Goal: Transaction & Acquisition: Purchase product/service

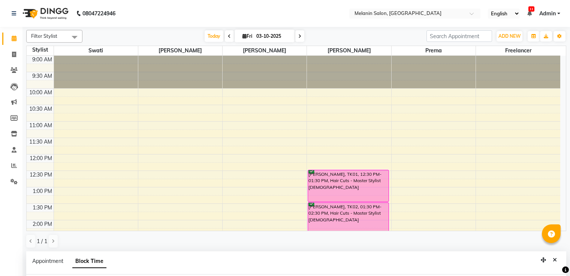
select select "85587"
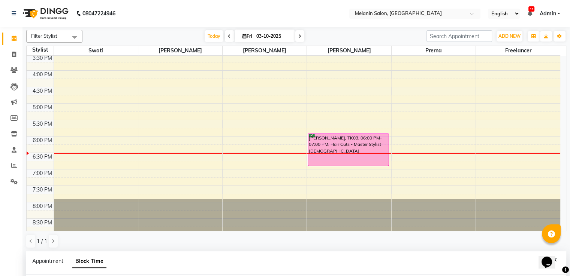
scroll to position [216, 0]
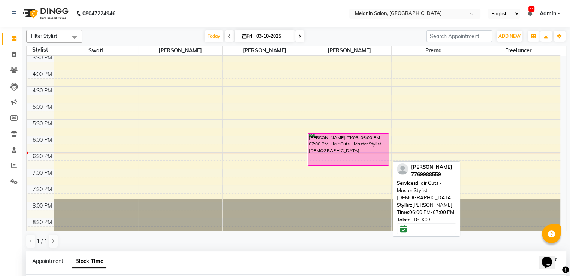
click at [341, 147] on div "[PERSON_NAME], TK03, 06:00 PM-07:00 PM, Hair Cuts - Master Stylist [DEMOGRAPHIC…" at bounding box center [348, 150] width 81 height 32
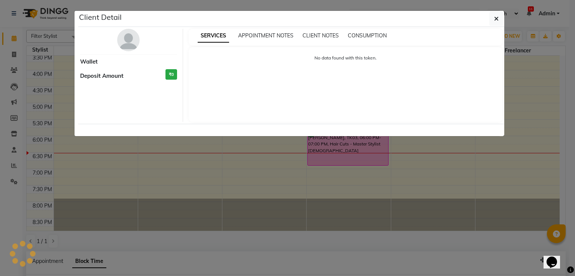
select select "6"
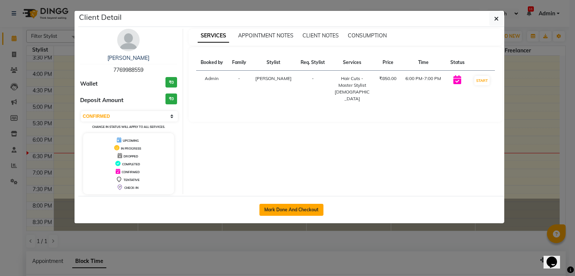
click at [322, 206] on button "Mark Done And Checkout" at bounding box center [292, 210] width 64 height 12
select select "service"
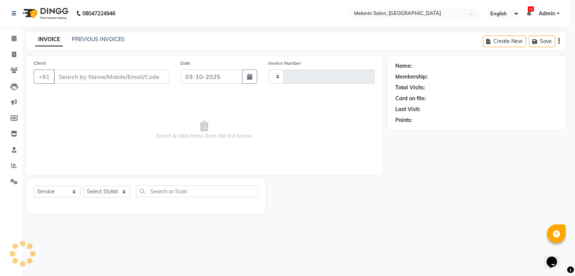
type input "0477"
select select "6804"
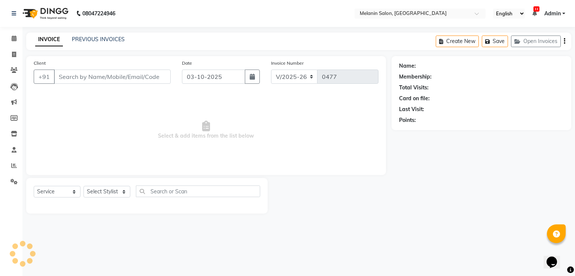
type input "7769988559"
select select "85587"
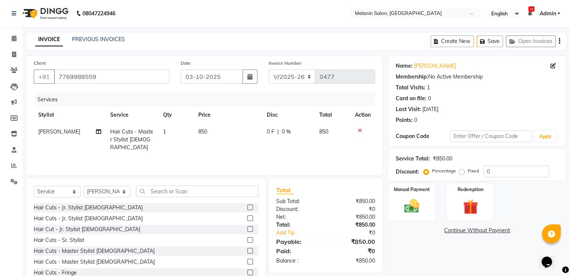
click at [166, 198] on div "Select Service Product Membership Package Voucher Prepaid Gift Card Select Styl…" at bounding box center [146, 195] width 224 height 18
click at [172, 188] on input "text" at bounding box center [197, 192] width 122 height 12
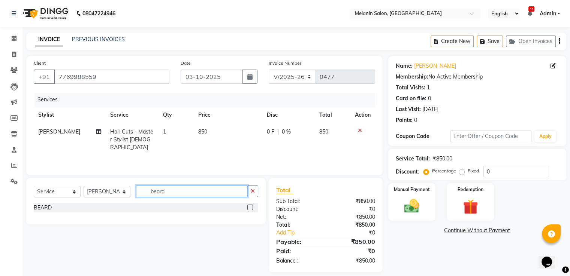
type input "beard"
click at [252, 207] on label at bounding box center [250, 208] width 6 height 6
click at [252, 207] on input "checkbox" at bounding box center [249, 208] width 5 height 5
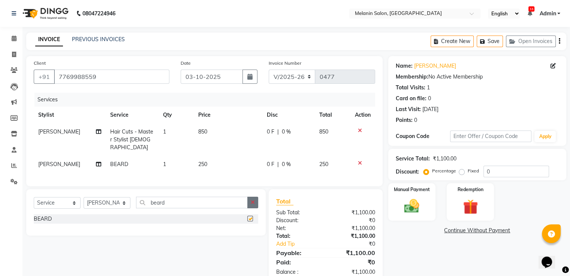
checkbox input "false"
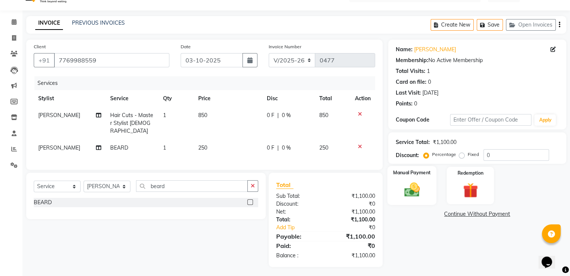
click at [415, 182] on img at bounding box center [411, 190] width 25 height 18
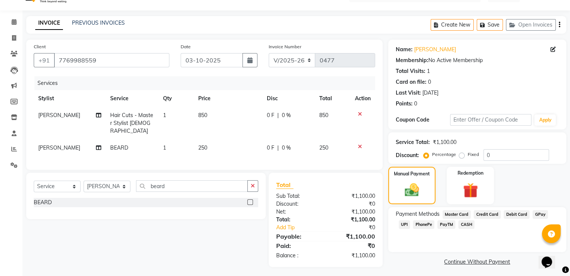
click at [462, 225] on span "CASH" at bounding box center [466, 225] width 16 height 9
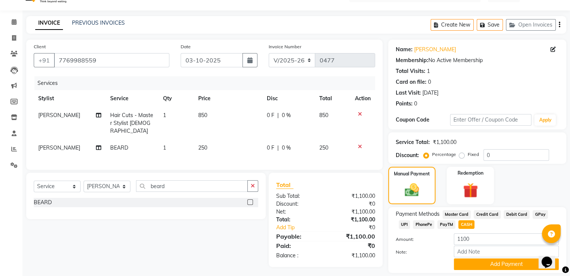
scroll to position [41, 0]
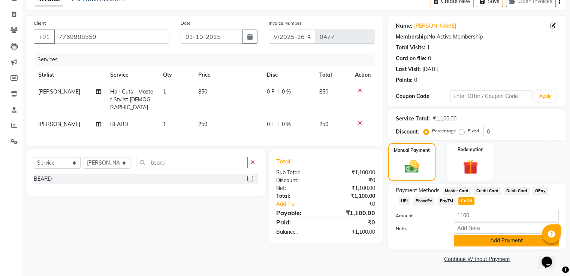
click at [474, 243] on button "Add Payment" at bounding box center [506, 241] width 105 height 12
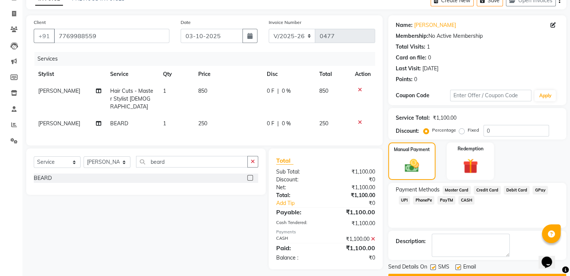
scroll to position [61, 0]
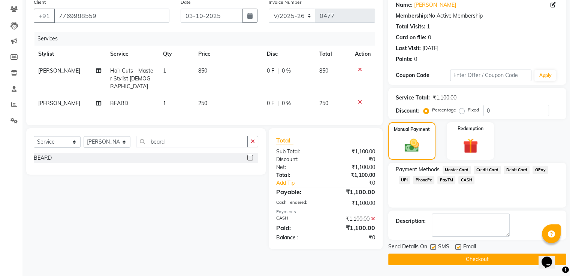
click at [464, 261] on button "Checkout" at bounding box center [477, 260] width 178 height 12
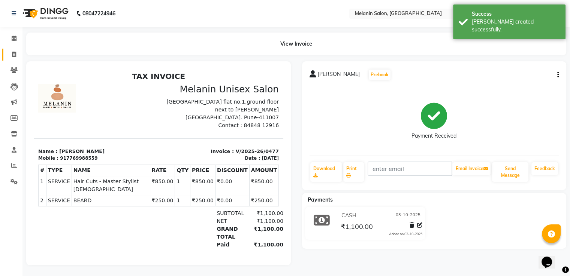
click at [14, 49] on link "Invoice" at bounding box center [11, 55] width 18 height 12
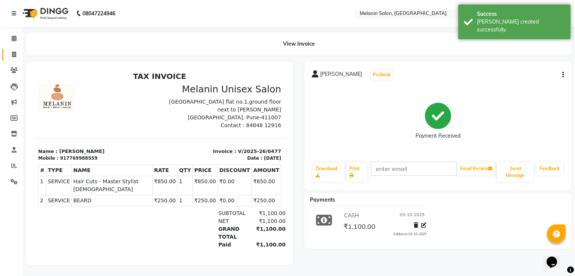
select select "6804"
select select "service"
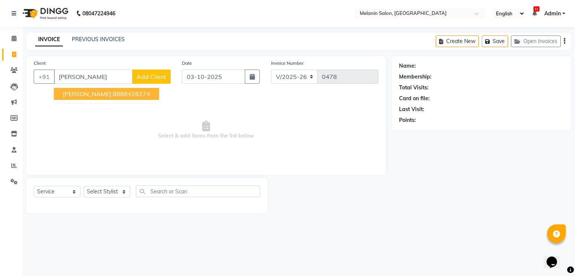
click at [85, 95] on span "[PERSON_NAME]" at bounding box center [87, 93] width 48 height 7
type input "8888426274"
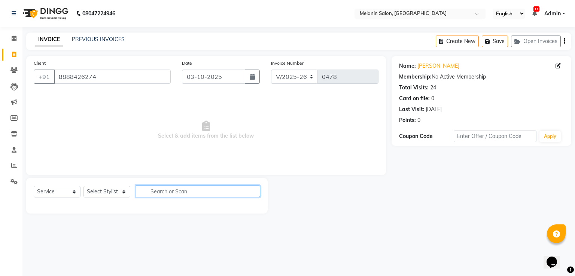
click at [184, 194] on input "text" at bounding box center [198, 192] width 124 height 12
type input "[PERSON_NAME]"
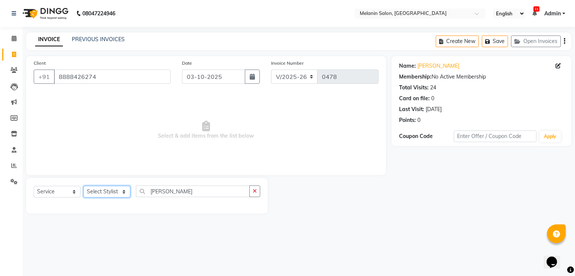
click at [115, 190] on select "Select Stylist [PERSON_NAME] freelancer [PERSON_NAME] [PERSON_NAME] [PERSON_NAM…" at bounding box center [107, 192] width 47 height 12
select select "54305"
click at [84, 187] on select "Select Stylist [PERSON_NAME] freelancer [PERSON_NAME] [PERSON_NAME] [PERSON_NAM…" at bounding box center [107, 192] width 47 height 12
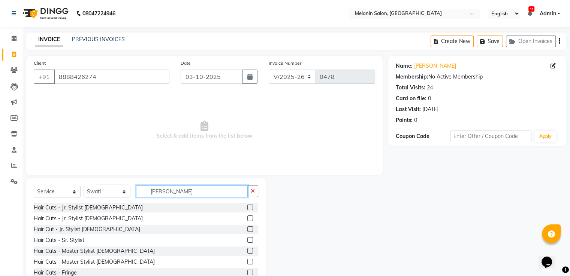
click at [182, 194] on input "[PERSON_NAME]" at bounding box center [192, 192] width 112 height 12
drag, startPoint x: 181, startPoint y: 195, endPoint x: 142, endPoint y: 198, distance: 39.4
click at [142, 198] on div "Select Service Product Membership Package Voucher Prepaid Gift Card Select Styl…" at bounding box center [146, 195] width 224 height 18
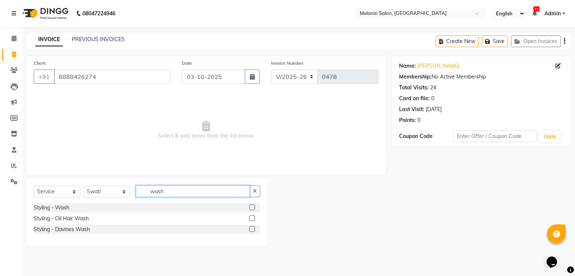
type input "wash"
click at [252, 209] on label at bounding box center [252, 208] width 6 height 6
click at [252, 209] on input "checkbox" at bounding box center [251, 208] width 5 height 5
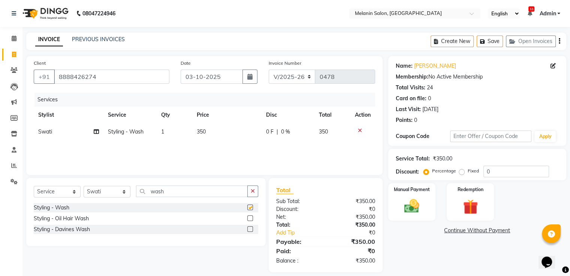
checkbox input "false"
click at [412, 210] on img at bounding box center [411, 207] width 25 height 18
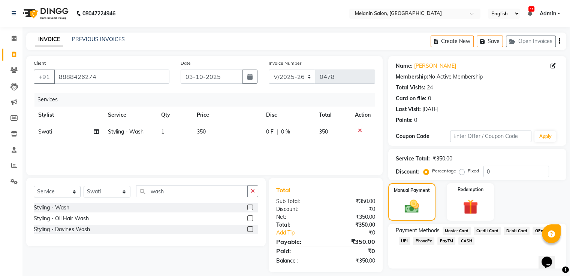
scroll to position [19, 0]
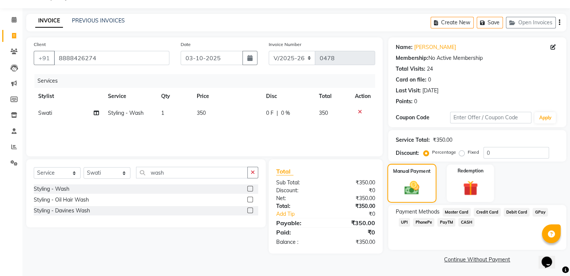
click at [418, 180] on img at bounding box center [412, 188] width 24 height 17
click at [461, 222] on span "CASH" at bounding box center [466, 222] width 16 height 9
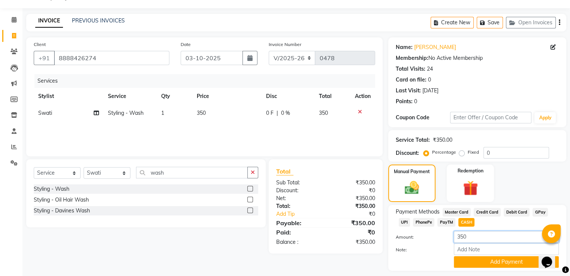
drag, startPoint x: 457, startPoint y: 240, endPoint x: 437, endPoint y: 242, distance: 19.9
click at [437, 242] on div "Amount: 350" at bounding box center [477, 237] width 174 height 13
type input "400"
click at [468, 262] on button "Add Payment" at bounding box center [506, 263] width 105 height 12
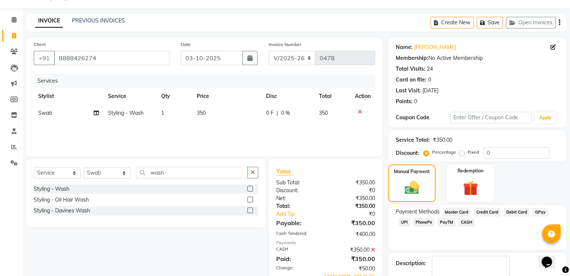
scroll to position [61, 0]
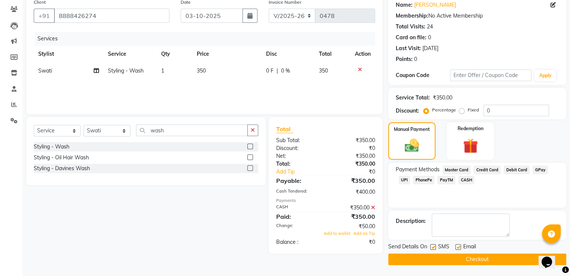
click at [373, 206] on icon at bounding box center [373, 207] width 4 height 5
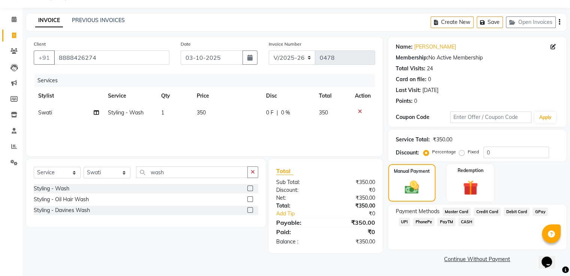
scroll to position [19, 0]
click at [466, 219] on span "CASH" at bounding box center [466, 222] width 16 height 9
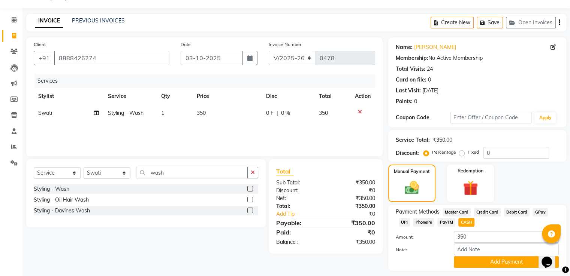
scroll to position [41, 0]
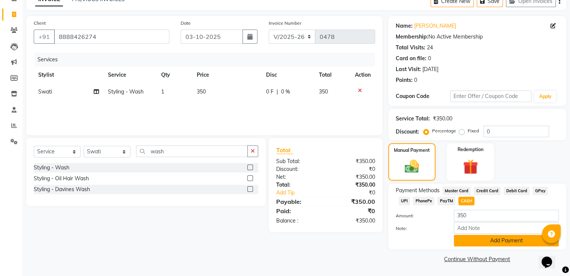
click at [482, 240] on button "Add Payment" at bounding box center [506, 241] width 105 height 12
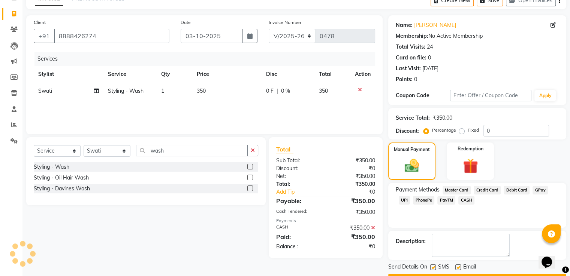
scroll to position [61, 0]
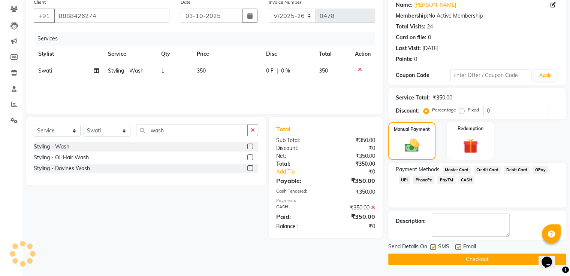
click at [470, 260] on button "Checkout" at bounding box center [477, 260] width 178 height 12
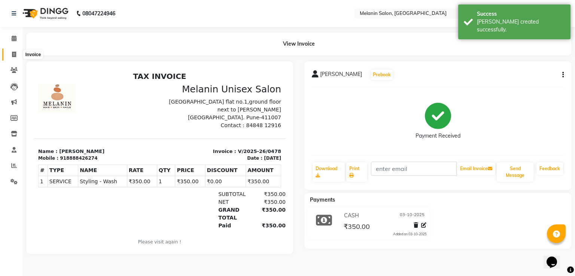
click at [16, 56] on span at bounding box center [13, 55] width 13 height 9
select select "service"
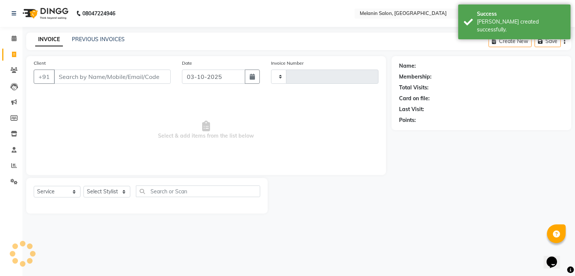
type input "0479"
select select "6804"
click at [114, 77] on input "Client" at bounding box center [112, 77] width 117 height 14
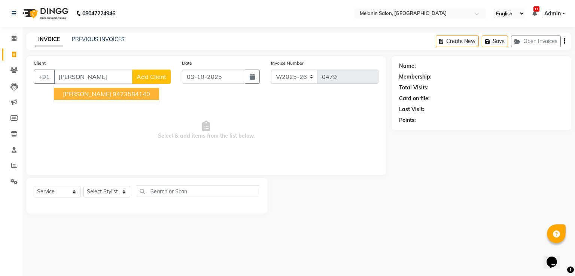
click at [113, 93] on ngb-highlight "9423584140" at bounding box center [131, 93] width 37 height 7
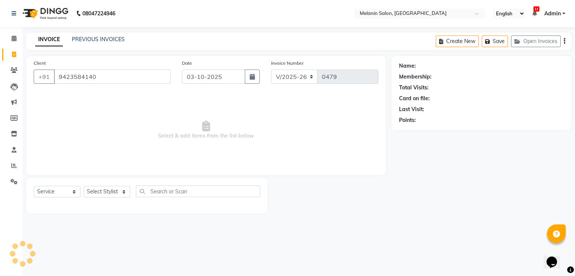
type input "9423584140"
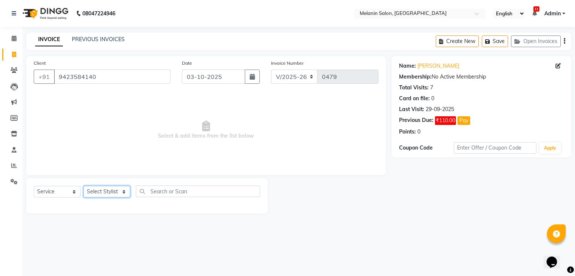
click at [103, 192] on select "Select Stylist [PERSON_NAME] freelancer [PERSON_NAME] [PERSON_NAME] [PERSON_NAM…" at bounding box center [107, 192] width 47 height 12
select select "85587"
click at [84, 187] on select "Select Stylist [PERSON_NAME] freelancer [PERSON_NAME] [PERSON_NAME] [PERSON_NAM…" at bounding box center [107, 192] width 47 height 12
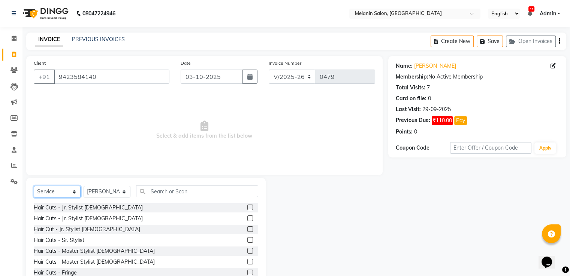
click at [58, 193] on select "Select Service Product Membership Package Voucher Prepaid Gift Card" at bounding box center [57, 192] width 47 height 12
select select "product"
click at [34, 187] on select "Select Service Product Membership Package Voucher Prepaid Gift Card" at bounding box center [57, 192] width 47 height 12
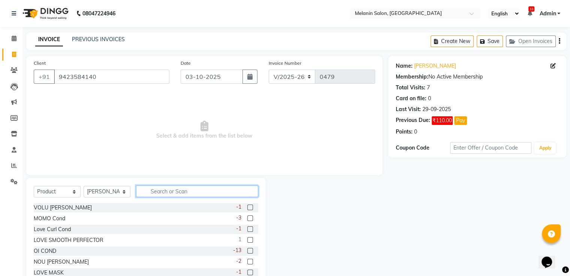
click at [177, 190] on input "text" at bounding box center [197, 192] width 122 height 12
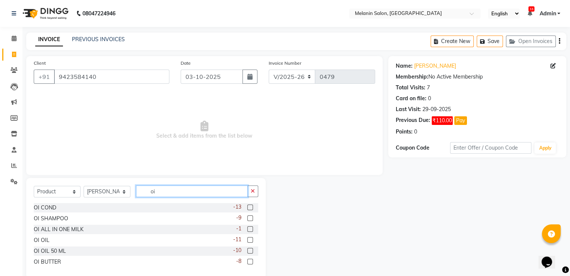
type input "oi"
click at [250, 216] on label at bounding box center [250, 219] width 6 height 6
click at [250, 216] on input "checkbox" at bounding box center [249, 218] width 5 height 5
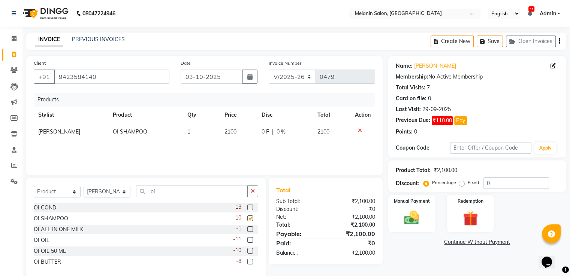
checkbox input "false"
drag, startPoint x: 195, startPoint y: 192, endPoint x: 145, endPoint y: 199, distance: 49.9
click at [145, 199] on div "Select Service Product Membership Package Voucher Prepaid Gift Card Select Styl…" at bounding box center [146, 195] width 224 height 18
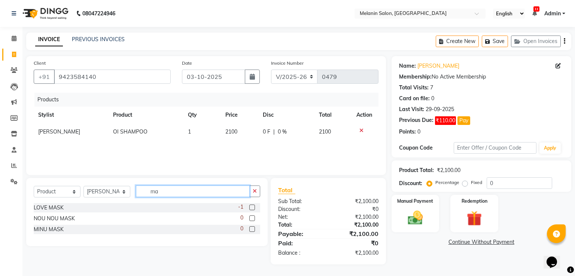
drag, startPoint x: 166, startPoint y: 194, endPoint x: 141, endPoint y: 198, distance: 25.1
click at [141, 198] on div "Select Service Product Membership Package Voucher Prepaid Gift Card Select Styl…" at bounding box center [147, 195] width 227 height 18
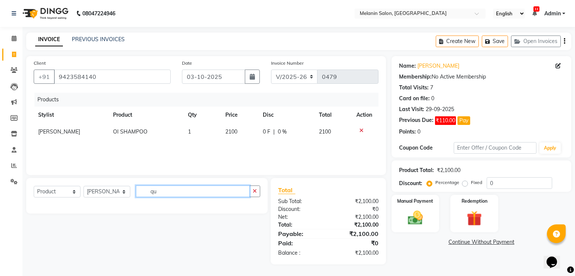
type input "q"
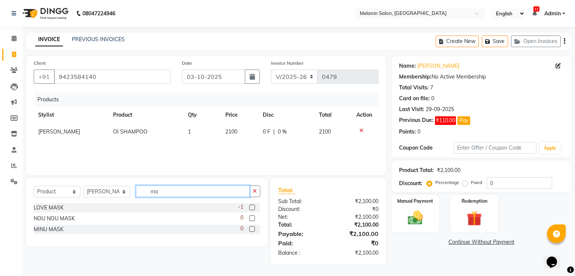
type input "m"
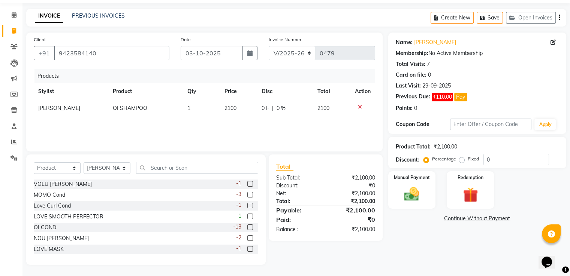
click at [247, 217] on label at bounding box center [250, 217] width 6 height 6
click at [247, 217] on input "checkbox" at bounding box center [249, 217] width 5 height 5
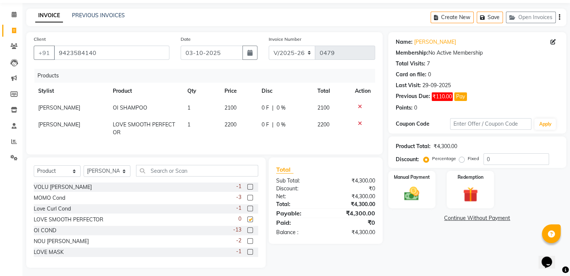
checkbox input "false"
click at [237, 123] on td "2200" at bounding box center [238, 128] width 37 height 25
select select "85587"
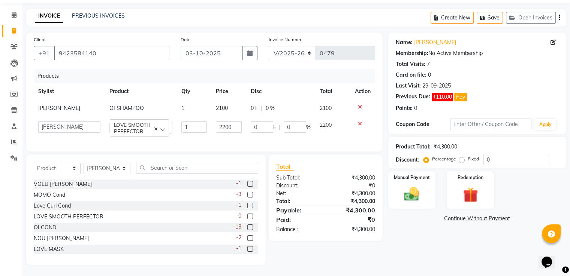
click at [237, 124] on input "2200" at bounding box center [229, 127] width 26 height 12
type input "2"
click at [358, 123] on icon at bounding box center [360, 123] width 4 height 5
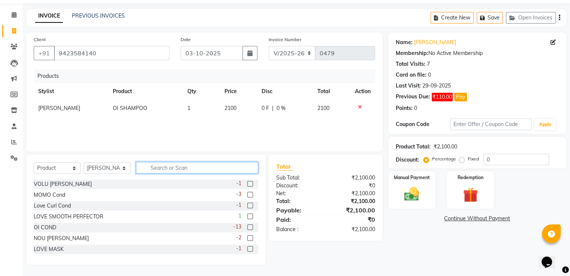
click at [175, 166] on input "text" at bounding box center [197, 168] width 122 height 12
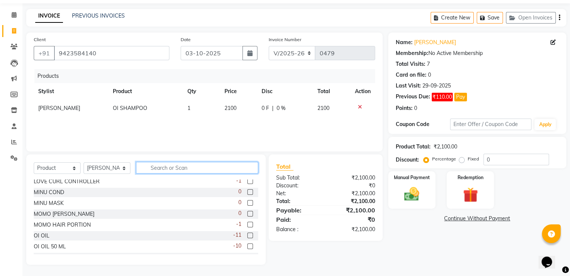
scroll to position [207, 0]
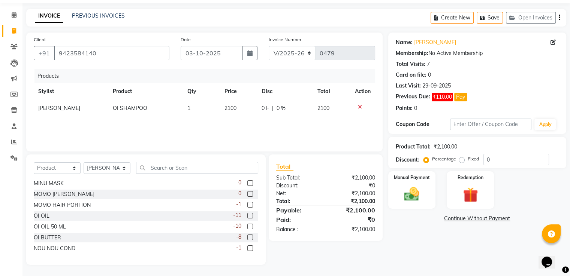
click at [247, 228] on label at bounding box center [250, 227] width 6 height 6
click at [247, 228] on input "checkbox" at bounding box center [249, 227] width 5 height 5
checkbox input "false"
click at [247, 247] on label at bounding box center [250, 249] width 6 height 6
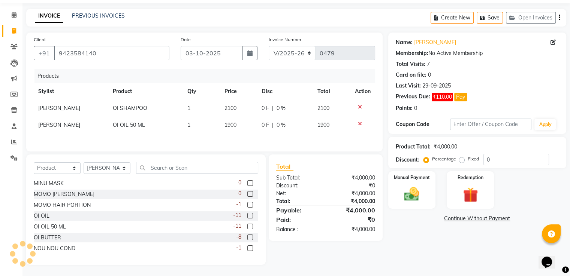
click at [247, 247] on input "checkbox" at bounding box center [249, 248] width 5 height 5
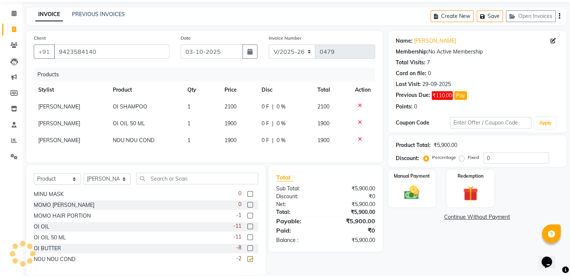
checkbox input "false"
click at [353, 140] on td at bounding box center [362, 140] width 25 height 17
click at [358, 141] on icon at bounding box center [360, 139] width 4 height 5
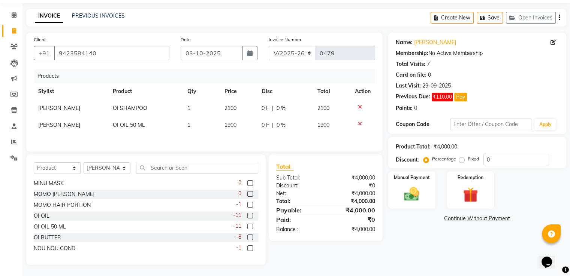
click at [240, 120] on td "1900" at bounding box center [238, 125] width 37 height 17
select select "85587"
drag, startPoint x: 240, startPoint y: 120, endPoint x: 234, endPoint y: 125, distance: 8.0
click at [239, 121] on input "1900" at bounding box center [228, 127] width 27 height 12
drag, startPoint x: 237, startPoint y: 126, endPoint x: 212, endPoint y: 128, distance: 25.6
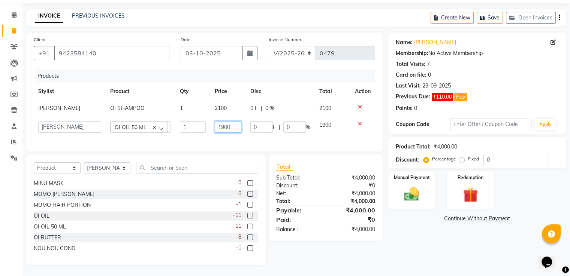
click at [212, 128] on td "1900" at bounding box center [228, 127] width 36 height 21
drag, startPoint x: 235, startPoint y: 124, endPoint x: 213, endPoint y: 127, distance: 22.2
click at [213, 127] on td "1900" at bounding box center [228, 127] width 36 height 21
type input "700"
click at [315, 132] on td "1900" at bounding box center [333, 127] width 36 height 21
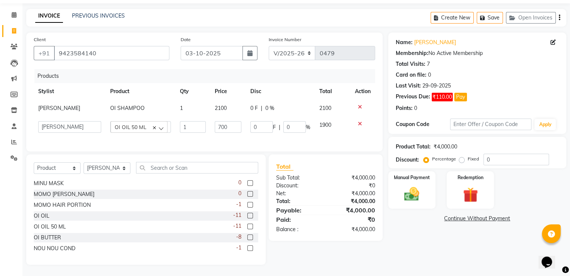
select select "85587"
click at [415, 186] on img at bounding box center [411, 195] width 25 height 18
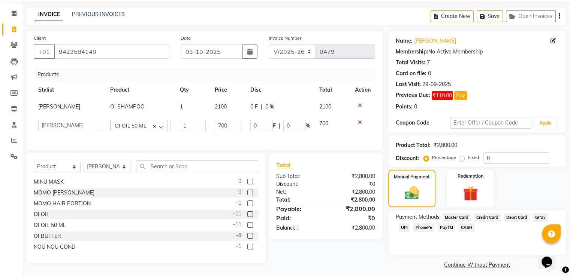
click at [225, 108] on span "2100" at bounding box center [221, 106] width 12 height 7
select select "85587"
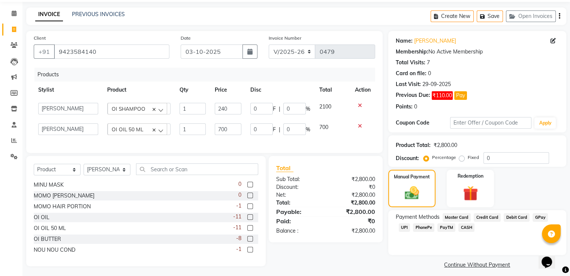
type input "2400"
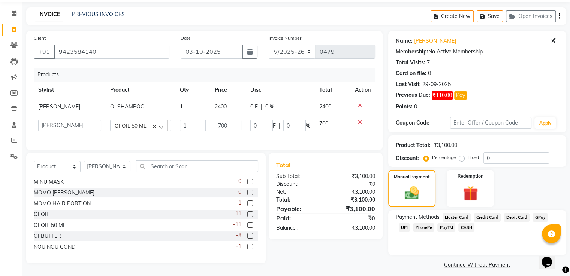
click at [245, 140] on div "Products Stylist Product Qty Price Disc Total Action [PERSON_NAME] OI SHAMPOO 1…" at bounding box center [204, 105] width 341 height 75
click at [467, 228] on span "CASH" at bounding box center [466, 228] width 16 height 9
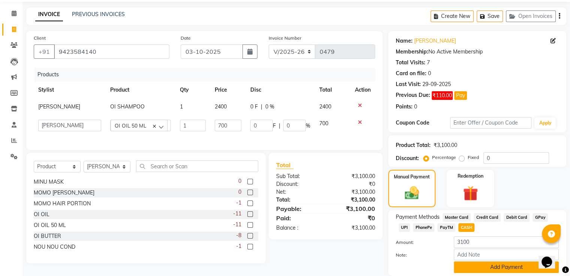
scroll to position [52, 0]
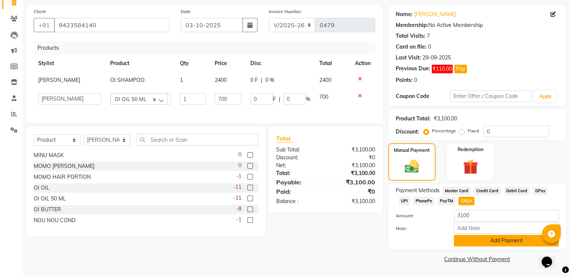
click at [477, 243] on button "Add Payment" at bounding box center [506, 241] width 105 height 12
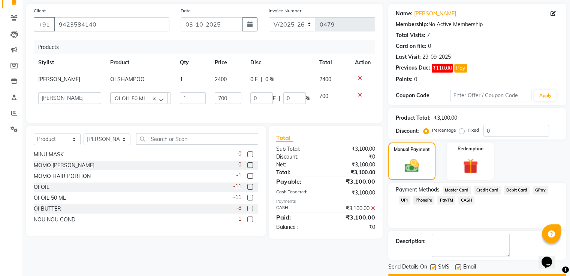
scroll to position [72, 0]
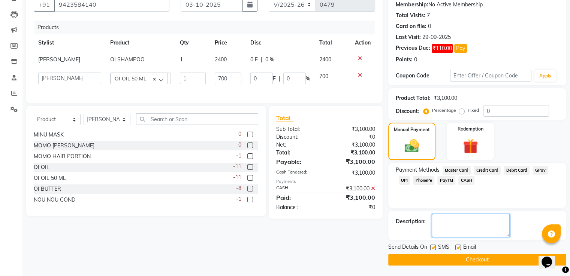
click at [448, 220] on textarea at bounding box center [470, 225] width 78 height 23
click at [458, 220] on textarea at bounding box center [470, 225] width 78 height 23
drag, startPoint x: 460, startPoint y: 221, endPoint x: 490, endPoint y: 213, distance: 31.2
click at [460, 219] on textarea at bounding box center [470, 225] width 78 height 23
type textarea "quick mask"
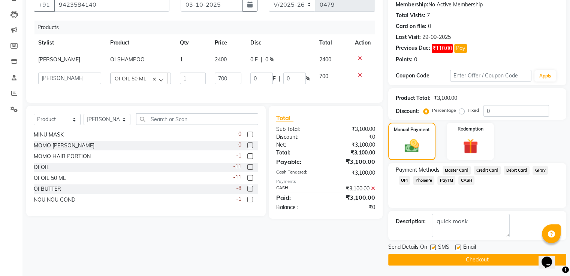
drag, startPoint x: 430, startPoint y: 245, endPoint x: 435, endPoint y: 248, distance: 5.9
click at [430, 245] on label at bounding box center [433, 248] width 6 height 6
click at [430, 246] on input "checkbox" at bounding box center [432, 248] width 5 height 5
click at [435, 248] on label at bounding box center [433, 248] width 6 height 6
click at [435, 248] on input "checkbox" at bounding box center [432, 248] width 5 height 5
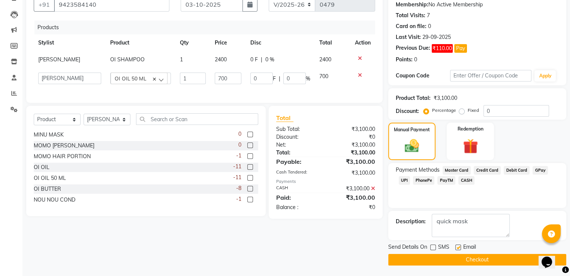
checkbox input "true"
click at [459, 246] on label at bounding box center [458, 248] width 6 height 6
click at [459, 246] on input "checkbox" at bounding box center [457, 248] width 5 height 5
checkbox input "false"
click at [446, 261] on button "Checkout" at bounding box center [477, 260] width 178 height 12
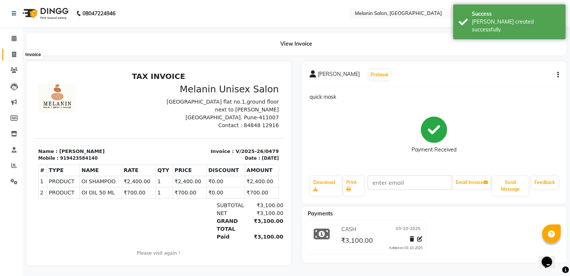
click at [10, 55] on span at bounding box center [13, 55] width 13 height 9
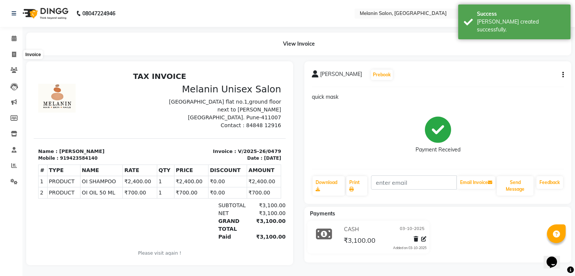
select select "service"
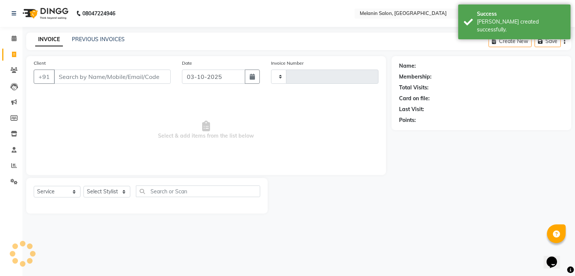
type input "0480"
select select "6804"
click at [100, 75] on input "Client" at bounding box center [112, 77] width 117 height 14
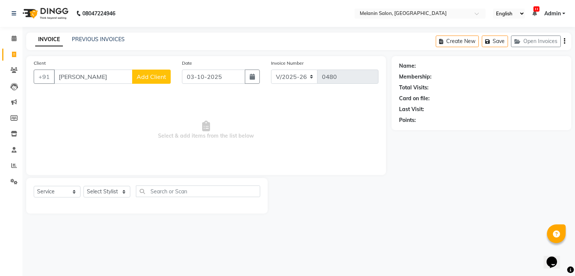
type input "[PERSON_NAME]"
click at [148, 77] on span "Add Client" at bounding box center [152, 76] width 30 height 7
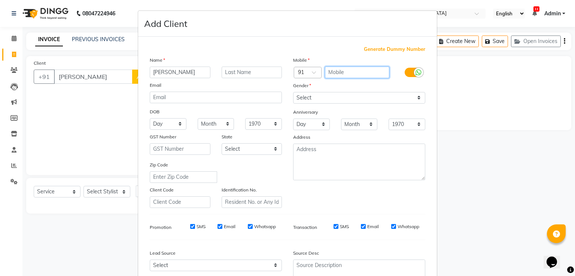
click at [352, 72] on input "text" at bounding box center [357, 73] width 65 height 12
click at [452, 134] on ngb-modal-window "Add Client Generate Dummy Number Name [PERSON_NAME] Email DOB Day 01 02 03 04 0…" at bounding box center [287, 138] width 575 height 276
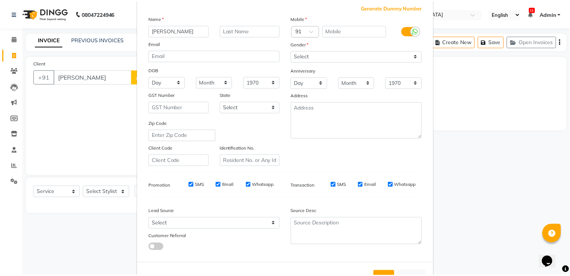
scroll to position [73, 0]
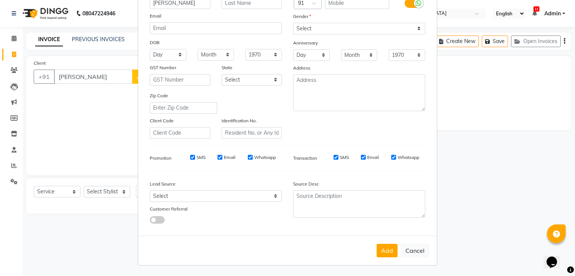
drag, startPoint x: 422, startPoint y: 250, endPoint x: 431, endPoint y: 236, distance: 17.2
click at [422, 251] on button "Cancel" at bounding box center [415, 251] width 29 height 14
select select
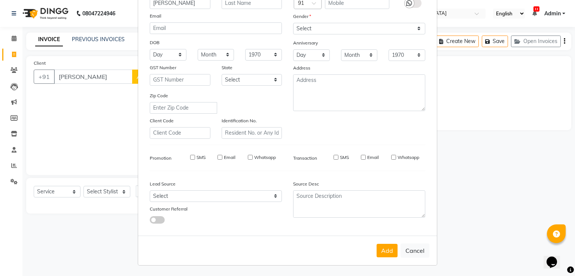
select select
checkbox input "false"
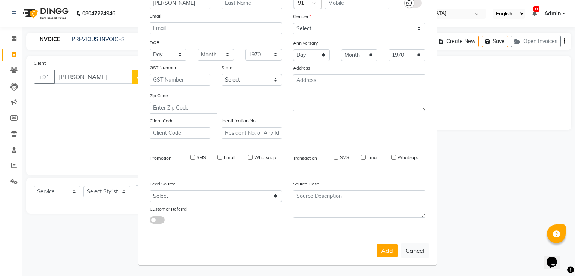
checkbox input "false"
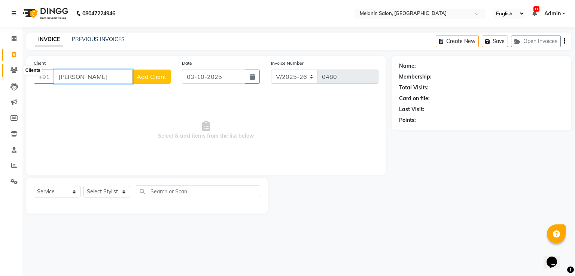
drag, startPoint x: 108, startPoint y: 79, endPoint x: 13, endPoint y: 71, distance: 95.1
click at [13, 71] on app-home "08047224946 Select Location × Melanin Salon, Aundh English ENGLISH Español العر…" at bounding box center [287, 112] width 575 height 225
click at [66, 75] on input "viv ek" at bounding box center [93, 77] width 79 height 14
click at [69, 75] on input "viv ek" at bounding box center [93, 77] width 79 height 14
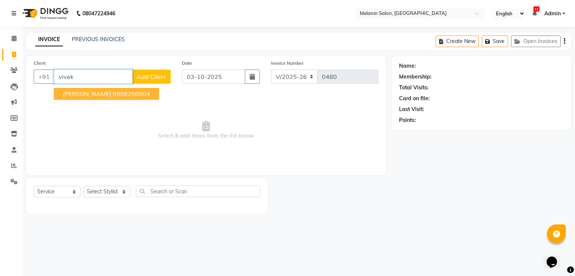
click at [76, 94] on span "[PERSON_NAME]" at bounding box center [87, 93] width 48 height 7
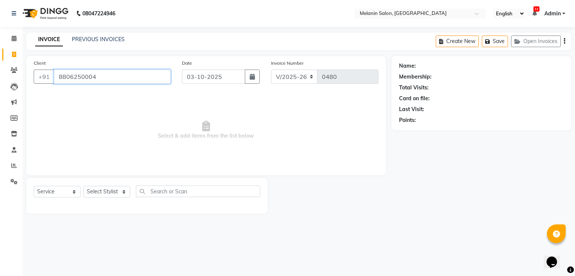
type input "8806250004"
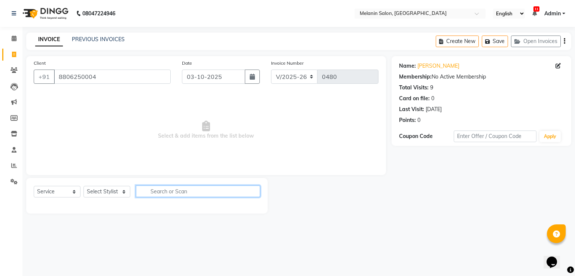
click at [190, 193] on input "text" at bounding box center [198, 192] width 124 height 12
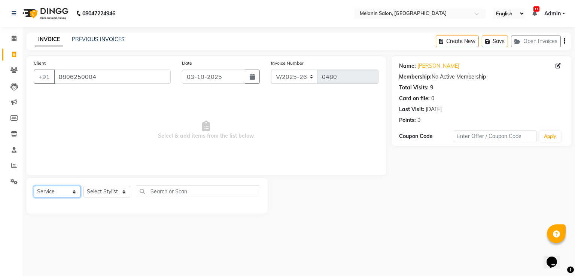
click at [59, 193] on select "Select Service Product Membership Package Voucher Prepaid Gift Card" at bounding box center [57, 192] width 47 height 12
click at [34, 187] on select "Select Service Product Membership Package Voucher Prepaid Gift Card" at bounding box center [57, 192] width 47 height 12
drag, startPoint x: 106, startPoint y: 203, endPoint x: 108, endPoint y: 191, distance: 12.8
click at [106, 203] on div "Select Service Product Membership Package Voucher Prepaid Gift Card Select Styl…" at bounding box center [147, 196] width 242 height 36
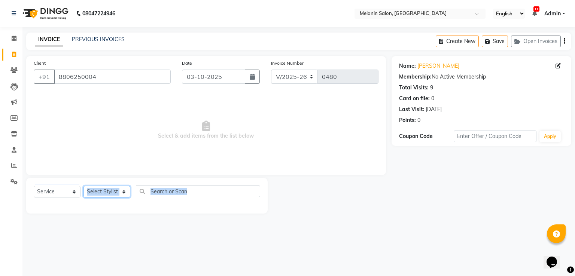
click at [108, 190] on select "Select Stylist [PERSON_NAME] freelancer [PERSON_NAME] [PERSON_NAME] [PERSON_NAM…" at bounding box center [107, 192] width 47 height 12
select select "85587"
click at [84, 187] on select "Select Stylist [PERSON_NAME] freelancer [PERSON_NAME] [PERSON_NAME] [PERSON_NAM…" at bounding box center [107, 192] width 47 height 12
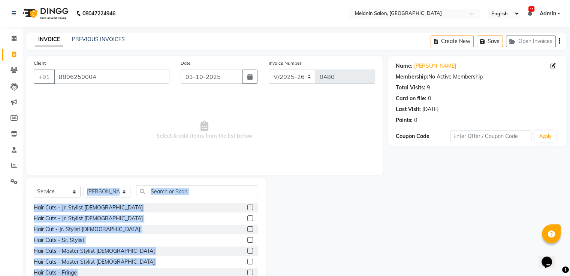
click at [220, 184] on div "Select Service Product Membership Package Voucher Prepaid Gift Card Select Styl…" at bounding box center [145, 233] width 239 height 110
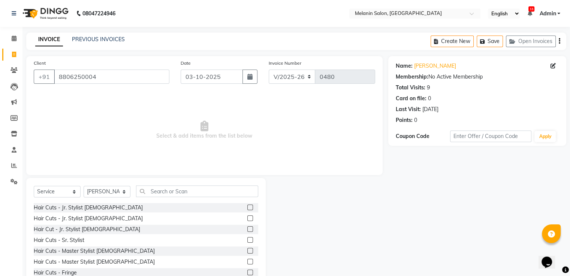
click at [247, 251] on label at bounding box center [250, 251] width 6 height 6
click at [247, 251] on input "checkbox" at bounding box center [249, 251] width 5 height 5
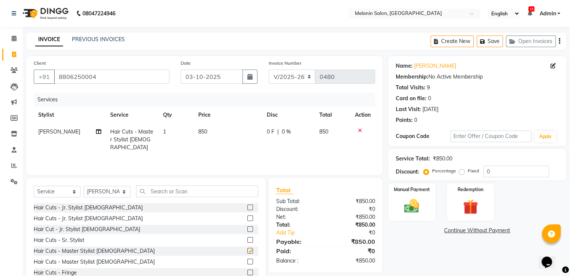
checkbox input "false"
click at [162, 193] on input "text" at bounding box center [197, 192] width 122 height 12
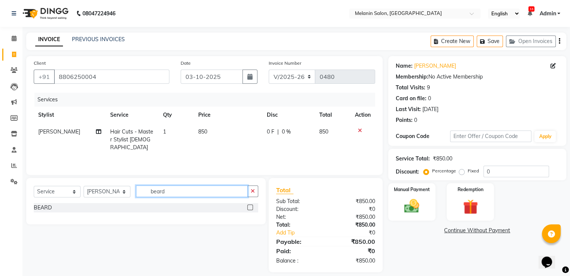
type input "beard"
click at [248, 208] on label at bounding box center [250, 208] width 6 height 6
click at [248, 208] on input "checkbox" at bounding box center [249, 208] width 5 height 5
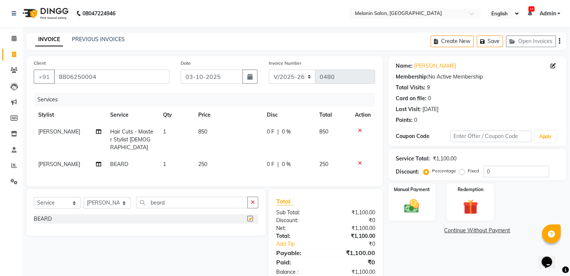
checkbox input "false"
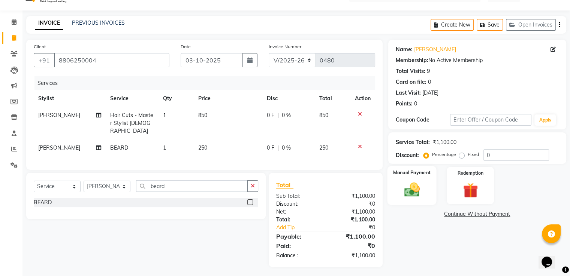
click at [416, 201] on div "Manual Payment" at bounding box center [411, 185] width 49 height 39
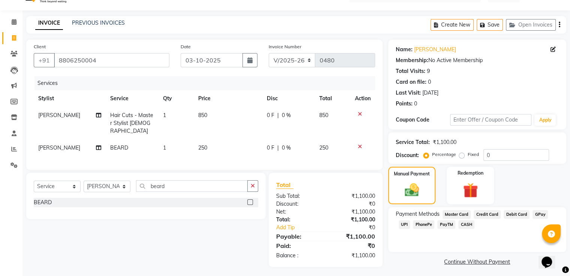
click at [398, 224] on span "UPI" at bounding box center [404, 225] width 12 height 9
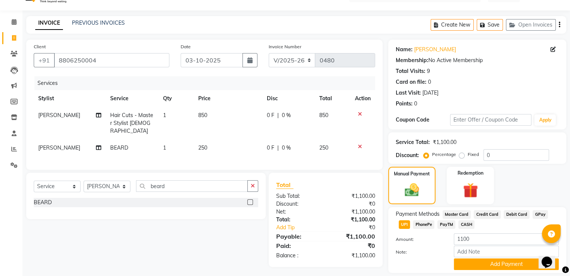
scroll to position [41, 0]
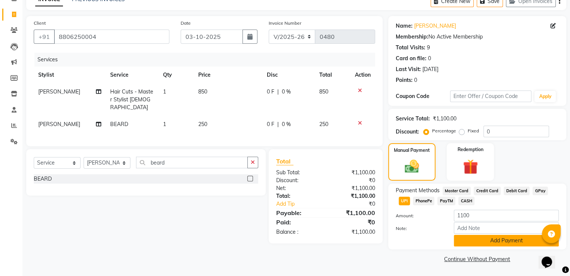
click at [469, 243] on button "Add Payment" at bounding box center [506, 241] width 105 height 12
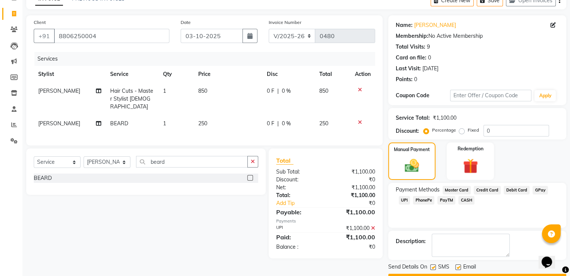
scroll to position [61, 0]
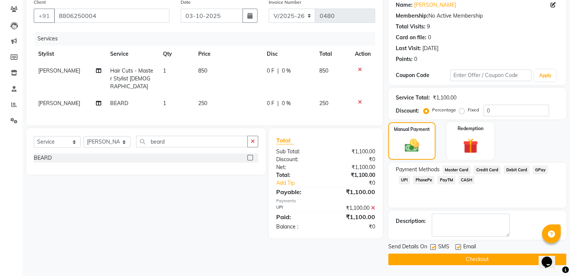
click at [428, 247] on div "Send Details On SMS Email" at bounding box center [477, 247] width 178 height 9
drag, startPoint x: 430, startPoint y: 246, endPoint x: 441, endPoint y: 246, distance: 11.2
click at [430, 246] on label at bounding box center [433, 248] width 6 height 6
click at [430, 246] on input "checkbox" at bounding box center [432, 247] width 5 height 5
checkbox input "false"
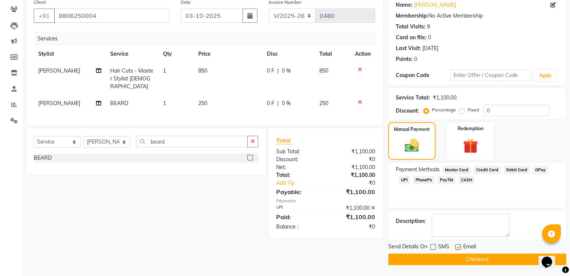
click at [458, 246] on label at bounding box center [458, 248] width 6 height 6
click at [458, 246] on input "checkbox" at bounding box center [457, 247] width 5 height 5
checkbox input "false"
click at [460, 261] on button "Checkout" at bounding box center [477, 260] width 178 height 12
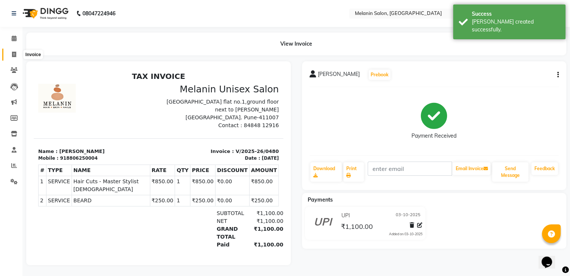
click at [18, 53] on span at bounding box center [13, 55] width 13 height 9
select select "6804"
select select "service"
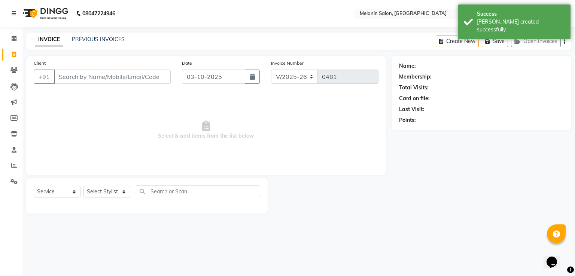
click at [124, 79] on input "Client" at bounding box center [112, 77] width 117 height 14
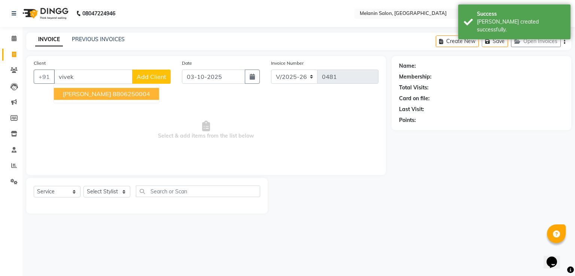
click at [113, 92] on ngb-highlight "8806250004" at bounding box center [131, 93] width 37 height 7
type input "8806250004"
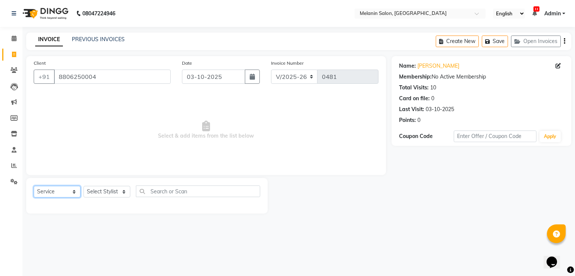
click at [58, 191] on select "Select Service Product Membership Package Voucher Prepaid Gift Card" at bounding box center [57, 192] width 47 height 12
select select "product"
click at [34, 187] on select "Select Service Product Membership Package Voucher Prepaid Gift Card" at bounding box center [57, 192] width 47 height 12
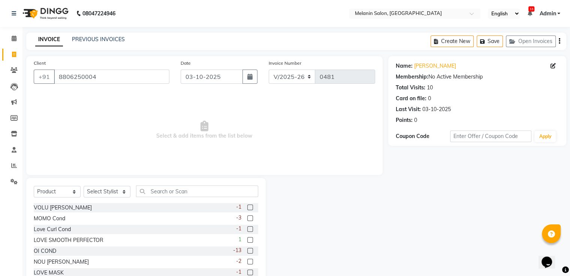
click at [247, 240] on label at bounding box center [250, 240] width 6 height 6
click at [247, 240] on input "checkbox" at bounding box center [249, 240] width 5 height 5
click at [247, 240] on label at bounding box center [250, 240] width 6 height 6
click at [247, 240] on input "checkbox" at bounding box center [249, 240] width 5 height 5
checkbox input "false"
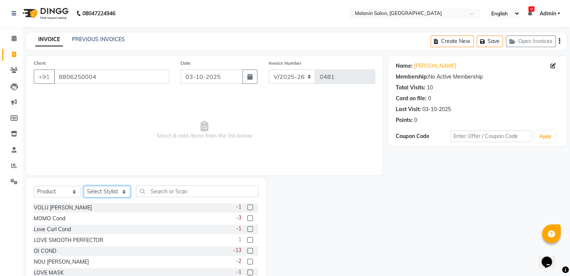
click at [103, 195] on select "Select Stylist [PERSON_NAME] freelancer [PERSON_NAME] [PERSON_NAME] [PERSON_NAM…" at bounding box center [107, 192] width 47 height 12
select select "85587"
click at [84, 187] on select "Select Stylist [PERSON_NAME] freelancer [PERSON_NAME] [PERSON_NAME] [PERSON_NAM…" at bounding box center [107, 192] width 47 height 12
click at [247, 242] on label at bounding box center [250, 240] width 6 height 6
click at [247, 242] on input "checkbox" at bounding box center [249, 240] width 5 height 5
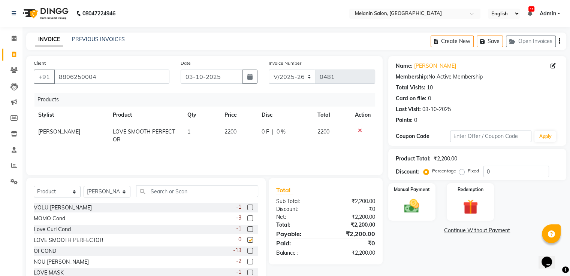
checkbox input "false"
drag, startPoint x: 235, startPoint y: 131, endPoint x: 222, endPoint y: 133, distance: 13.7
click at [222, 133] on td "2200" at bounding box center [238, 136] width 37 height 25
select select "85587"
click at [360, 131] on icon at bounding box center [360, 130] width 4 height 5
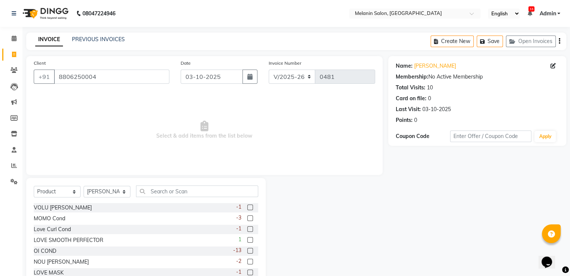
click at [247, 240] on label at bounding box center [250, 240] width 6 height 6
click at [247, 240] on input "checkbox" at bounding box center [249, 240] width 5 height 5
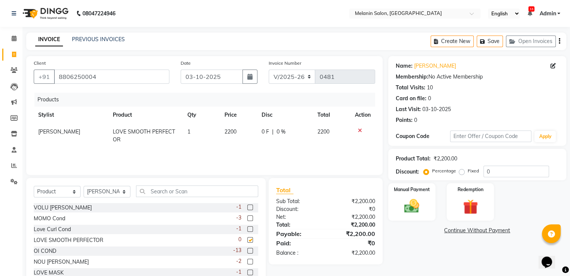
checkbox input "false"
drag, startPoint x: 236, startPoint y: 132, endPoint x: 211, endPoint y: 136, distance: 25.4
click at [211, 136] on tr "[PERSON_NAME] LOVE SMOOTH PERFECTOR 1 2200 0 F | 0 % 2200" at bounding box center [204, 136] width 341 height 25
click at [234, 136] on td "2200" at bounding box center [238, 136] width 37 height 25
select select "85587"
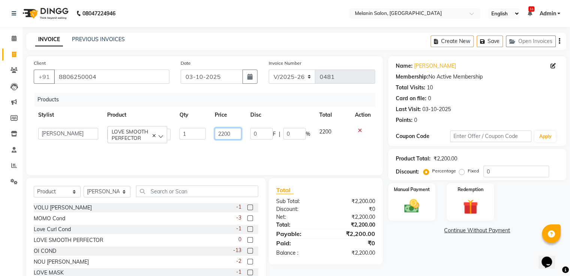
click at [240, 133] on input "2200" at bounding box center [228, 134] width 27 height 12
type input "2"
type input "1600"
click at [422, 204] on img at bounding box center [411, 207] width 25 height 18
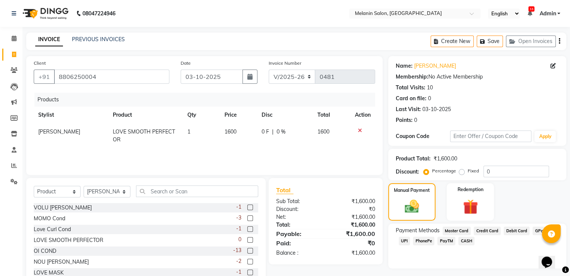
click at [401, 243] on span "UPI" at bounding box center [404, 241] width 12 height 9
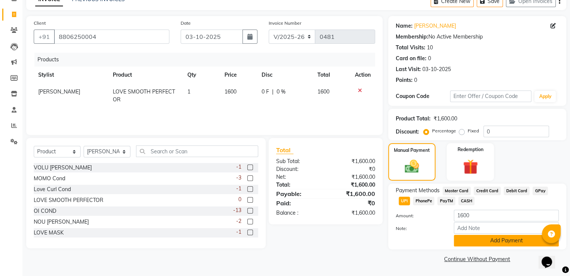
click at [479, 241] on button "Add Payment" at bounding box center [506, 241] width 105 height 12
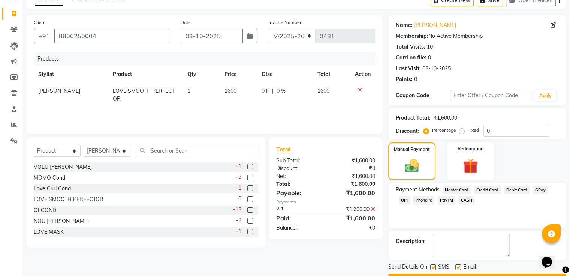
scroll to position [61, 0]
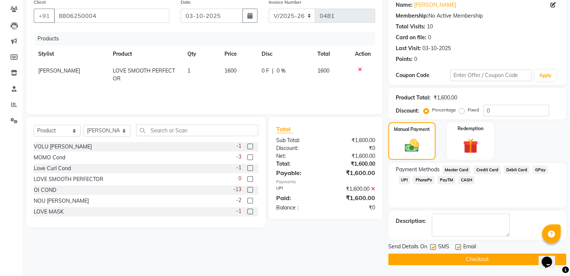
click at [435, 246] on label at bounding box center [433, 248] width 6 height 6
click at [435, 246] on input "checkbox" at bounding box center [432, 247] width 5 height 5
checkbox input "false"
click at [459, 247] on label at bounding box center [458, 248] width 6 height 6
click at [459, 247] on input "checkbox" at bounding box center [457, 247] width 5 height 5
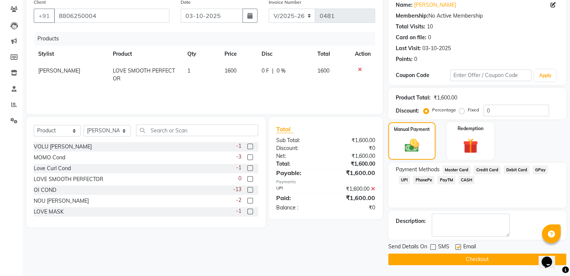
checkbox input "false"
click at [462, 224] on textarea at bounding box center [470, 225] width 78 height 23
type textarea "invisible oil"
click at [458, 258] on button "Checkout" at bounding box center [477, 260] width 178 height 12
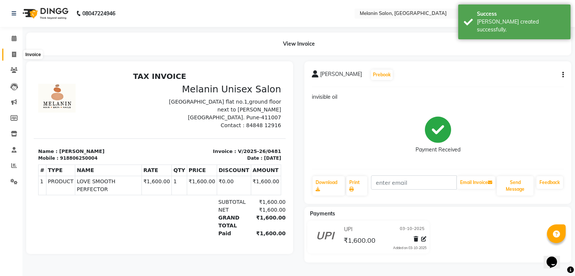
click at [12, 57] on icon at bounding box center [14, 55] width 4 height 6
select select "service"
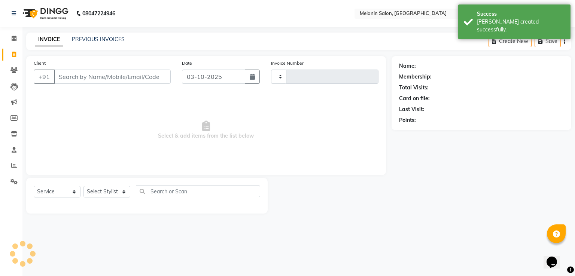
type input "0482"
select select "6804"
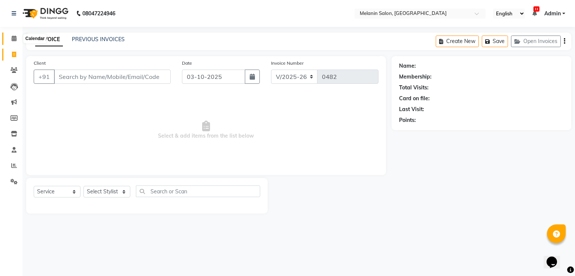
click at [12, 34] on span at bounding box center [13, 38] width 13 height 9
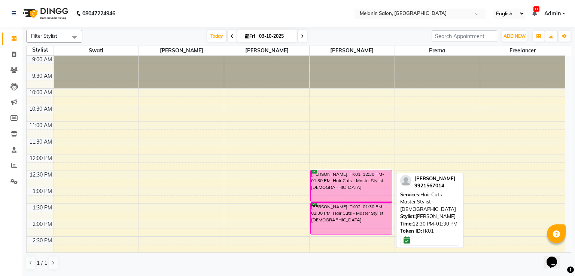
click at [339, 186] on div "[PERSON_NAME], TK01, 12:30 PM-01:30 PM, Hair Cuts - Master Stylist [DEMOGRAPHIC…" at bounding box center [351, 185] width 81 height 31
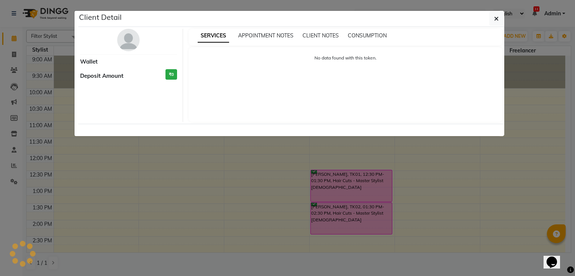
select select "6"
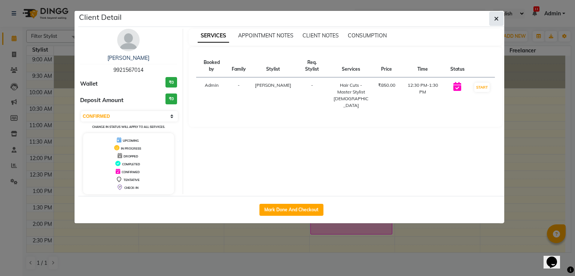
click at [498, 21] on icon "button" at bounding box center [496, 19] width 4 height 6
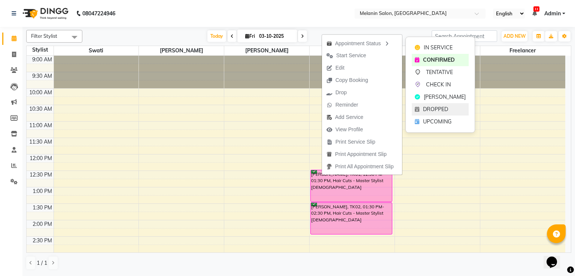
click at [452, 110] on div "DROPPED" at bounding box center [440, 109] width 57 height 12
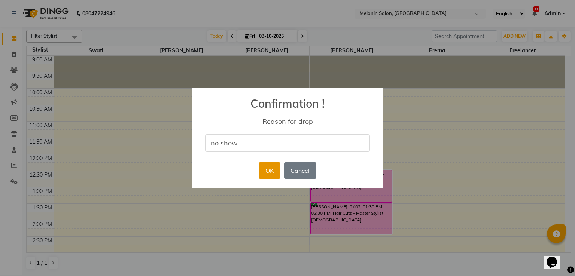
type input "no show"
click at [277, 174] on button "OK" at bounding box center [269, 171] width 21 height 16
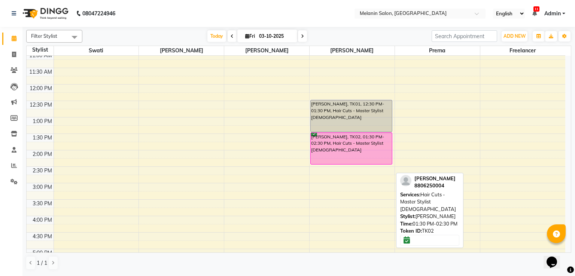
scroll to position [75, 0]
